Goal: Navigation & Orientation: Find specific page/section

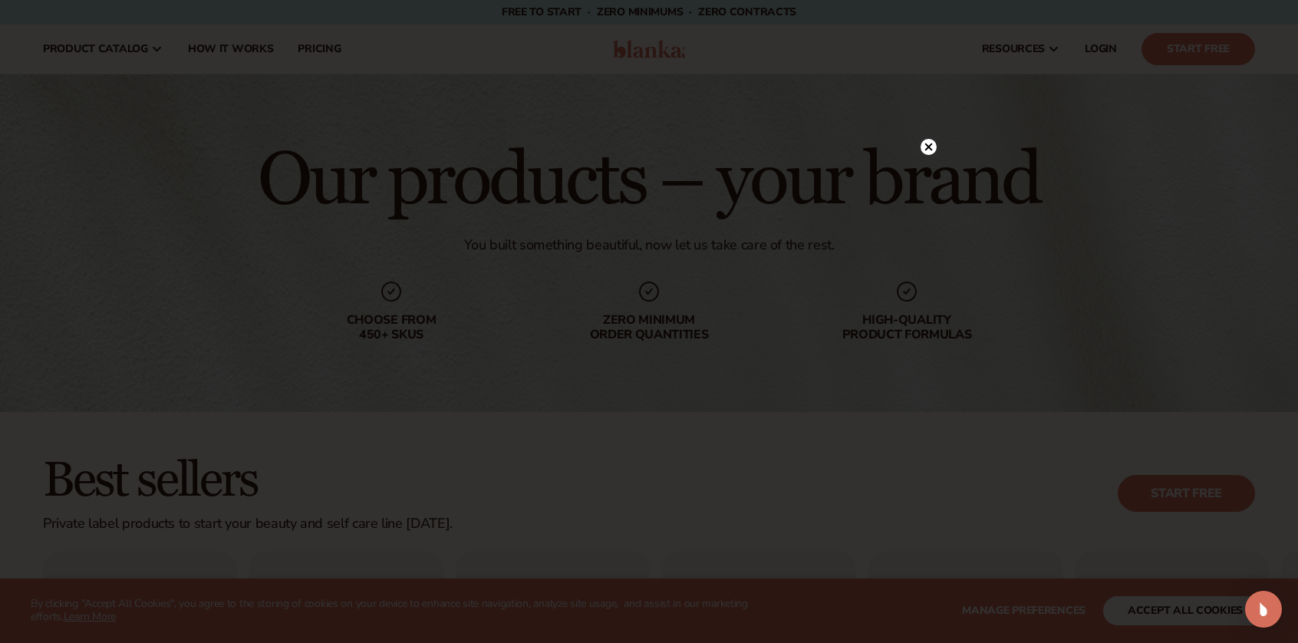
click at [931, 147] on circle at bounding box center [929, 147] width 16 height 16
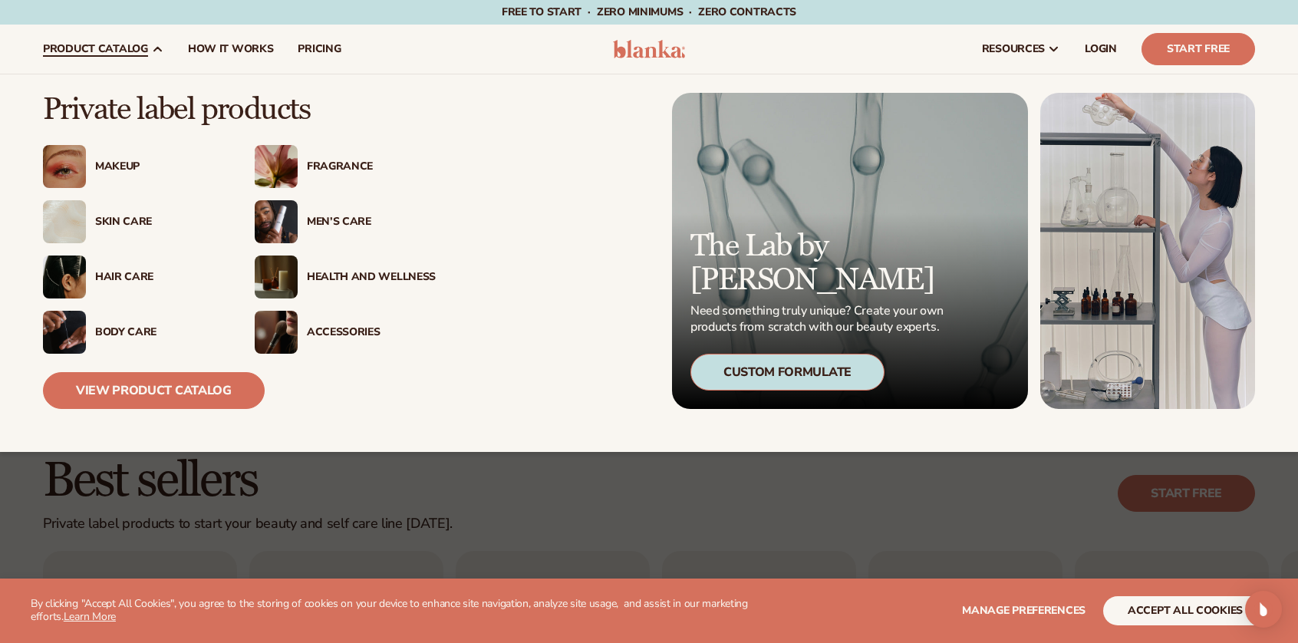
click at [352, 165] on div "Fragrance" at bounding box center [371, 166] width 129 height 13
click at [293, 166] on img at bounding box center [276, 166] width 43 height 43
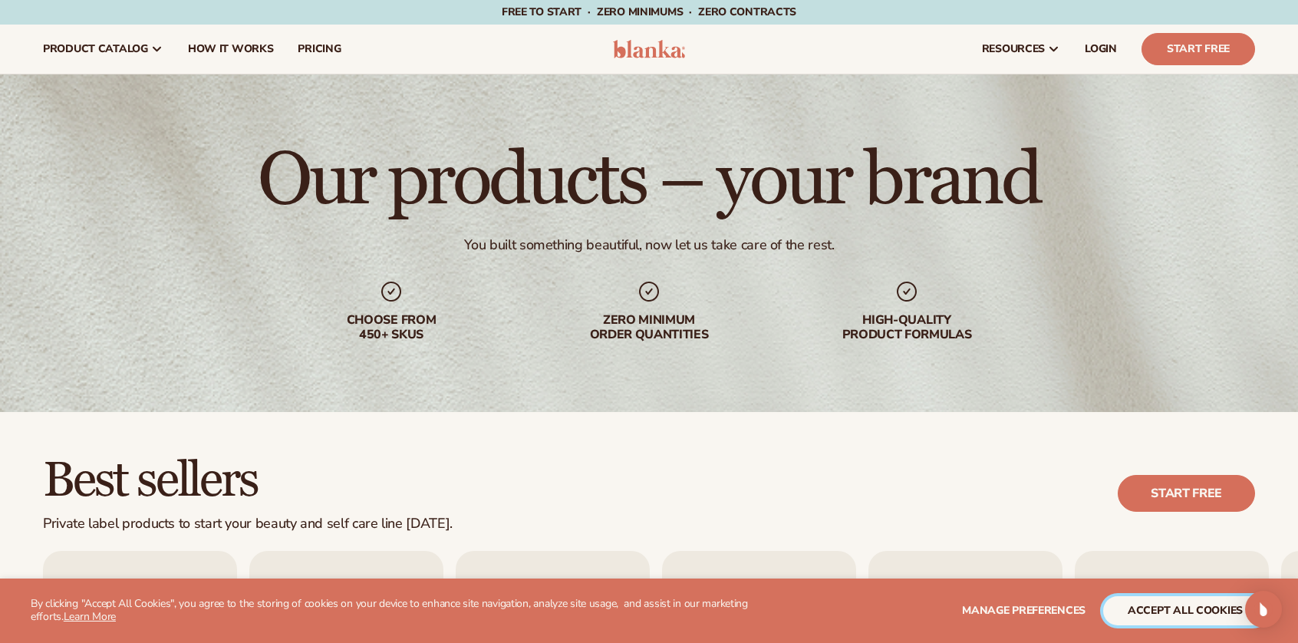
click at [1175, 618] on button "accept all cookies" at bounding box center [1185, 610] width 164 height 29
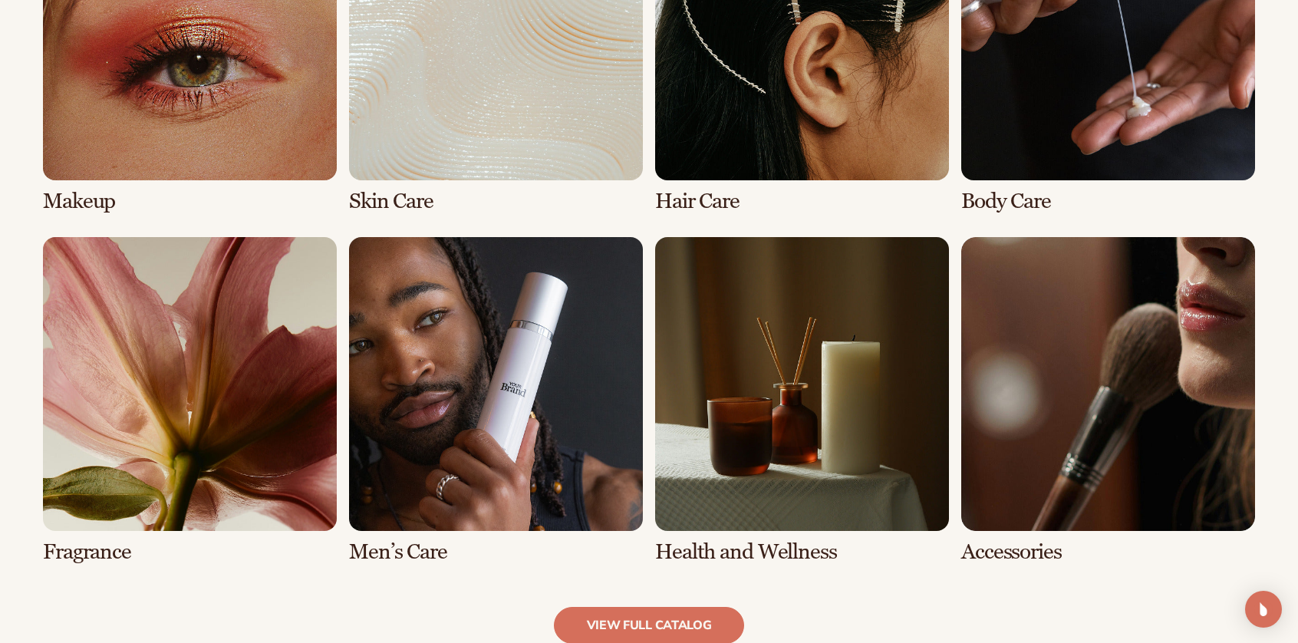
scroll to position [1295, 0]
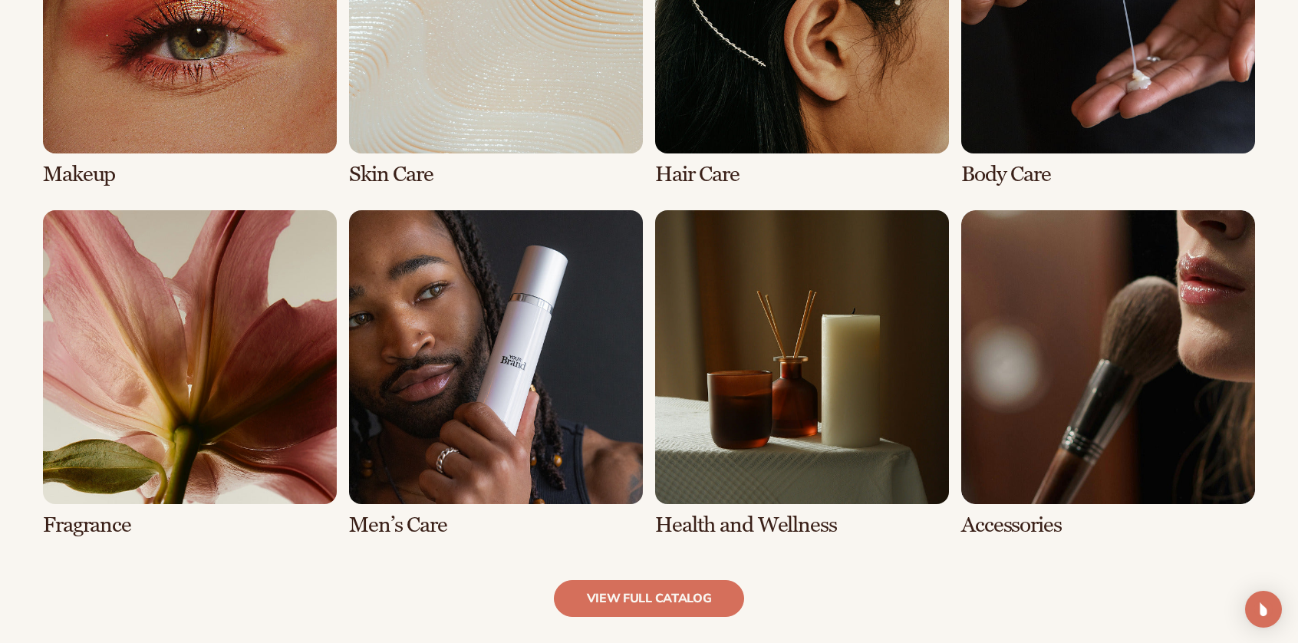
click at [729, 329] on link "7 / 8" at bounding box center [802, 373] width 294 height 327
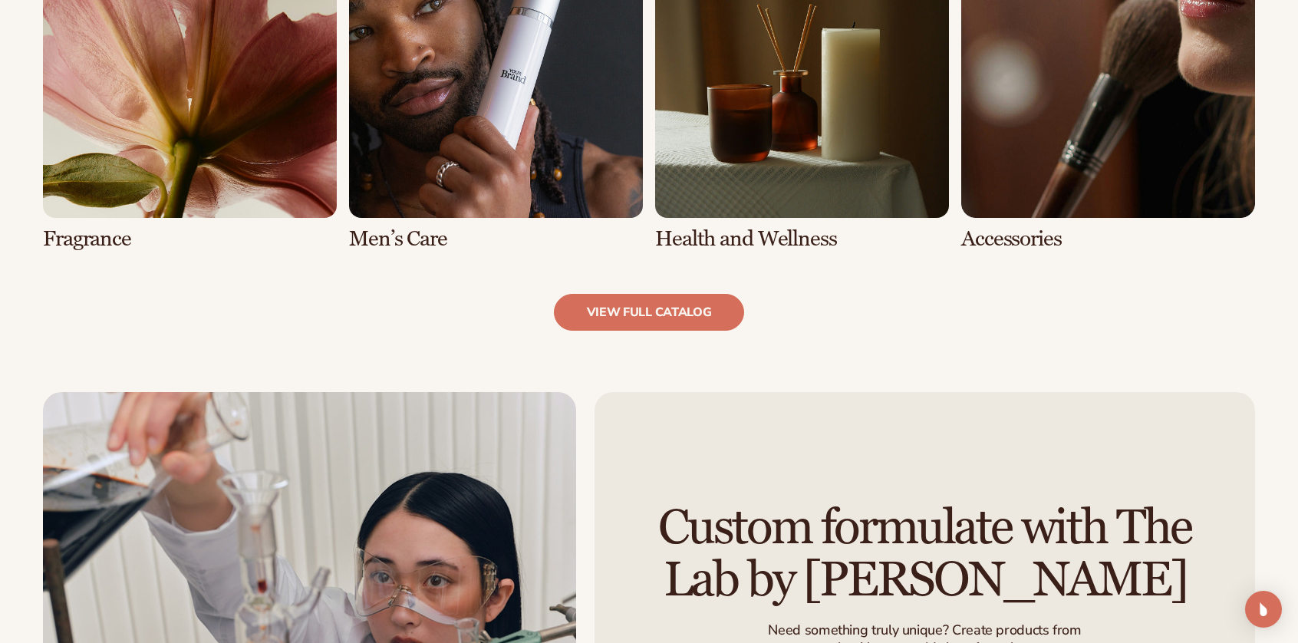
scroll to position [1643, 0]
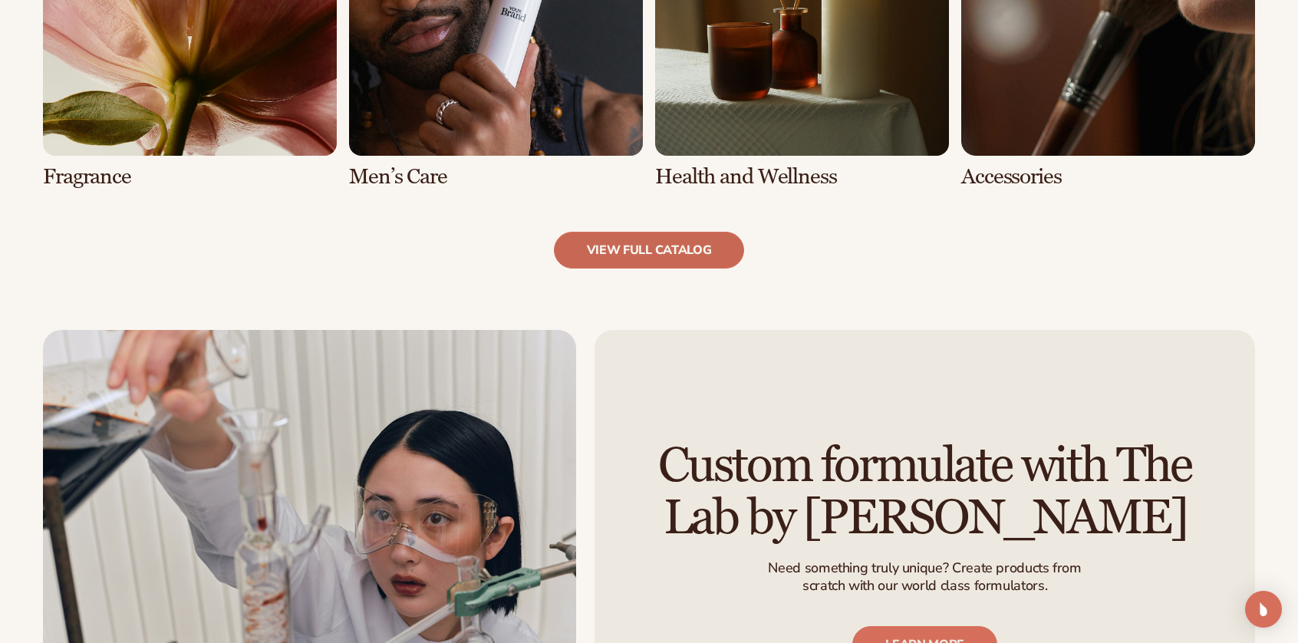
click at [656, 252] on link "view full catalog" at bounding box center [649, 250] width 191 height 37
